Goal: Transaction & Acquisition: Subscribe to service/newsletter

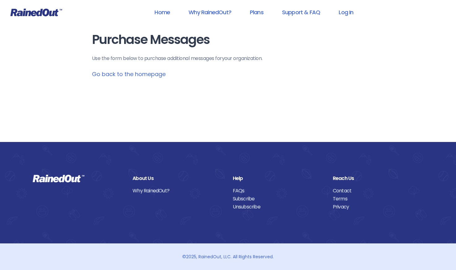
click at [161, 84] on div "Purchase Messages Use the form below to purchase additional messages for your o…" at bounding box center [228, 71] width 297 height 142
click at [145, 73] on link "Go back to the homepage" at bounding box center [129, 74] width 74 height 8
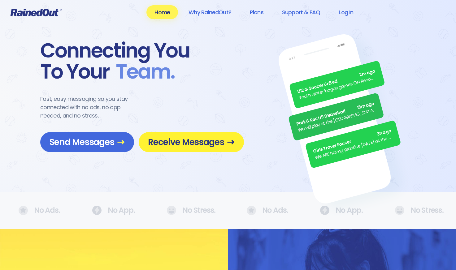
click at [185, 142] on span "Receive Messages" at bounding box center [191, 142] width 87 height 11
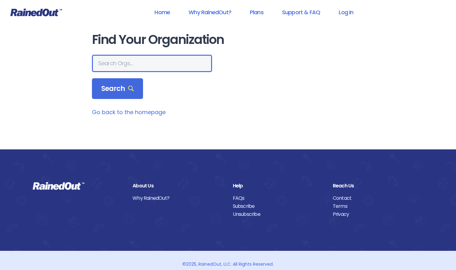
click at [124, 68] on input "text" at bounding box center [152, 63] width 120 height 17
paste input "JIREC"
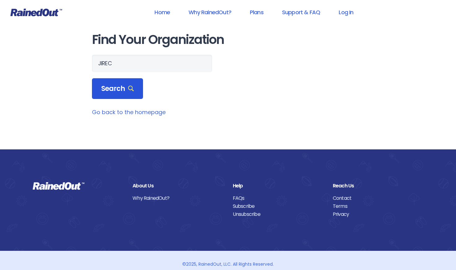
click at [127, 94] on div "Search" at bounding box center [117, 88] width 51 height 21
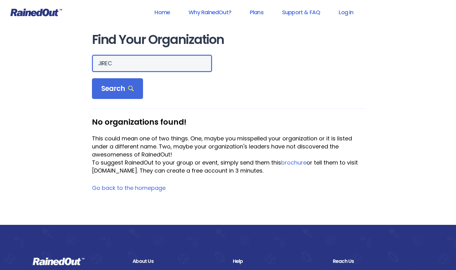
drag, startPoint x: 106, startPoint y: 61, endPoint x: 74, endPoint y: 60, distance: 31.9
click at [70, 60] on div "Home Why RainedOut? Plans Support & FAQ Log In Find Your Organization JIREC Sea…" at bounding box center [228, 176] width 456 height 353
type input "[PERSON_NAME] Island"
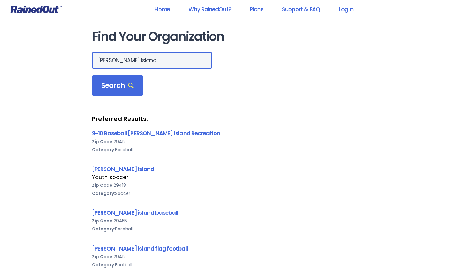
scroll to position [40, 0]
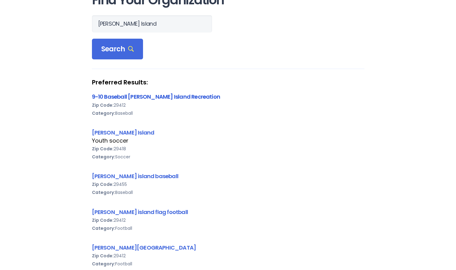
click at [154, 97] on link "9-10 Baseball [PERSON_NAME] Island Recreation" at bounding box center [156, 97] width 128 height 8
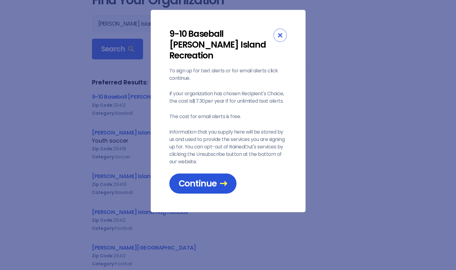
click at [207, 178] on span "Continue" at bounding box center [203, 183] width 49 height 11
